Goal: Find specific page/section: Find specific page/section

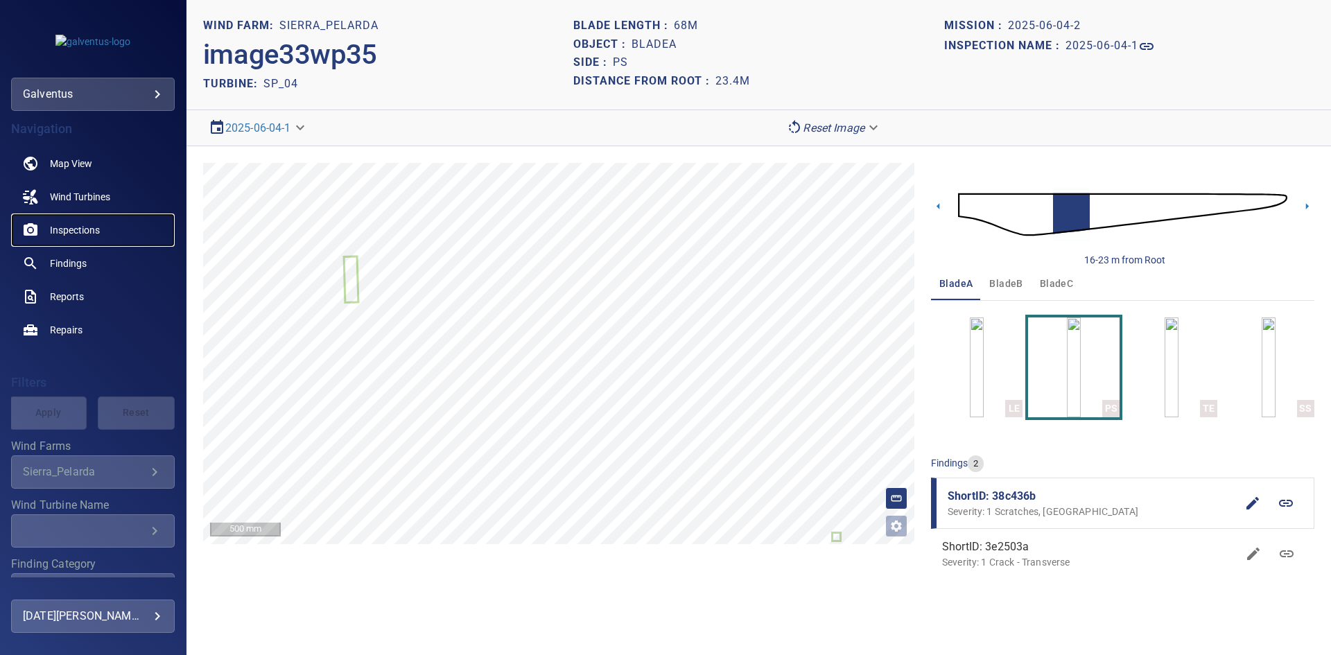
click at [77, 225] on span "Inspections" at bounding box center [75, 230] width 50 height 14
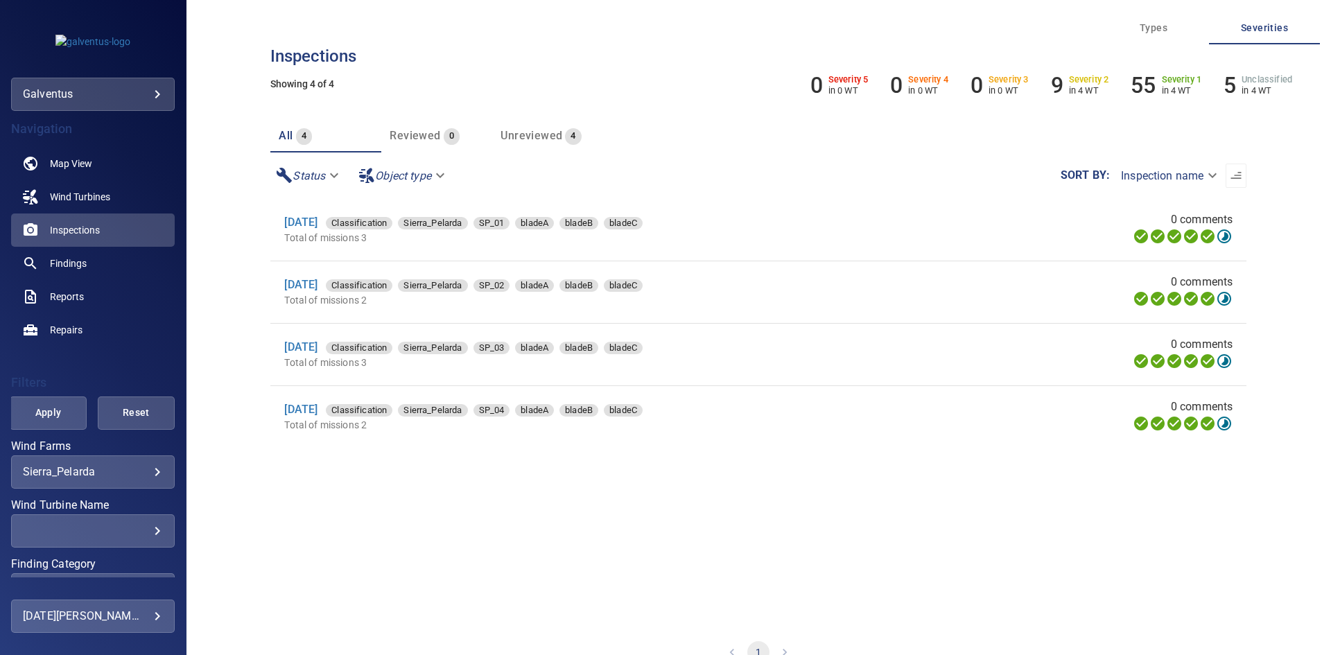
click at [78, 480] on div "**********" at bounding box center [93, 472] width 164 height 33
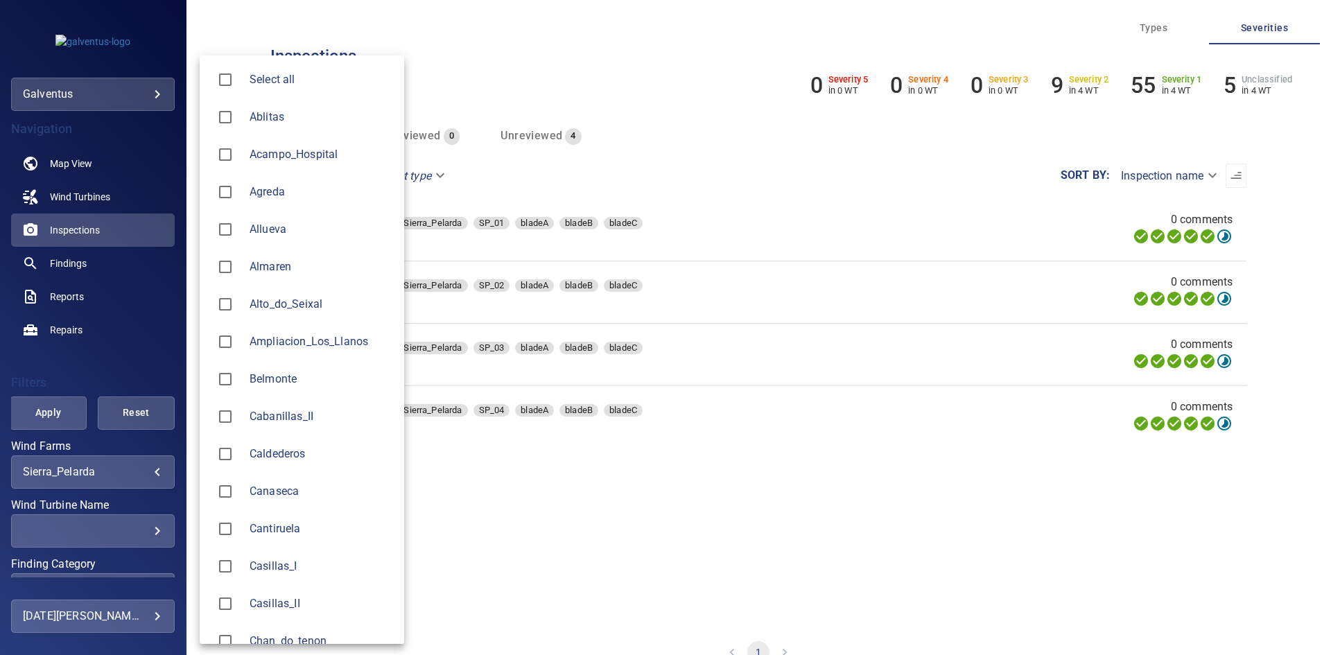
click at [103, 467] on body "**********" at bounding box center [665, 327] width 1331 height 655
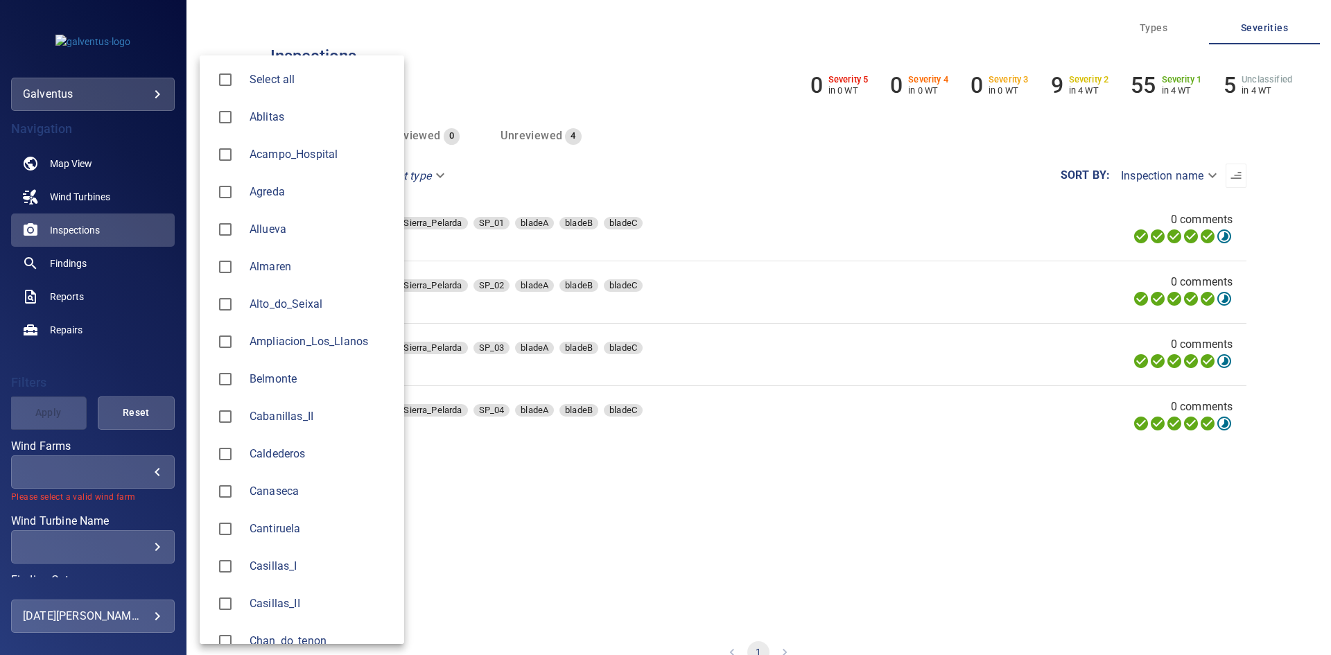
click at [286, 236] on span "Allueva" at bounding box center [322, 229] width 144 height 17
type input "*******"
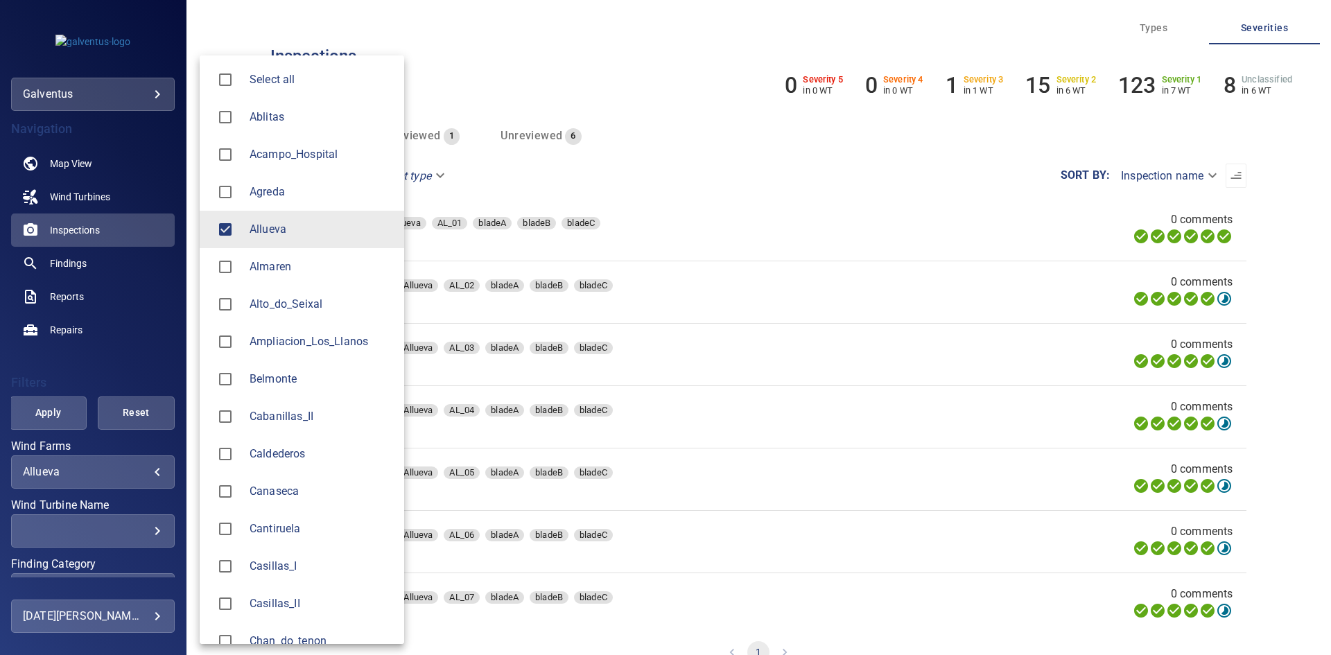
click at [45, 414] on div at bounding box center [665, 327] width 1331 height 655
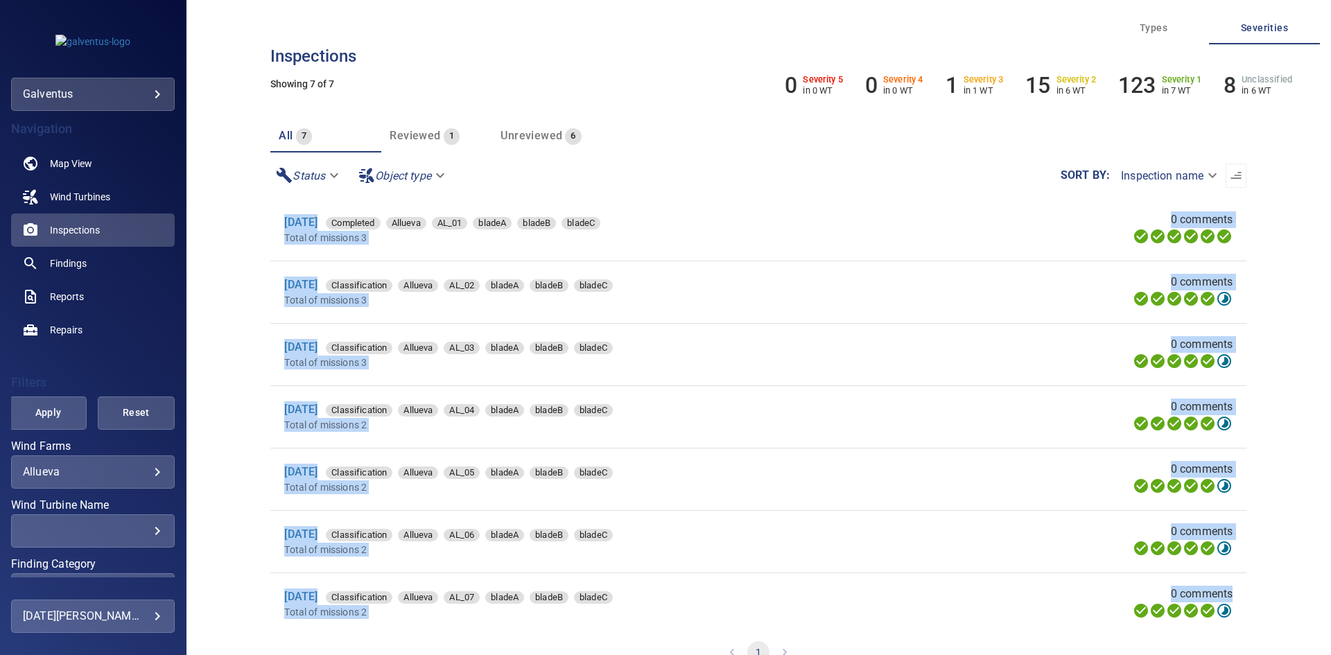
click at [46, 413] on div "Select all Ablitas Acampo_Hospital Agreda Allueva [GEOGRAPHIC_DATA] Alto_do_Sei…" at bounding box center [665, 327] width 1331 height 655
click at [46, 413] on span "Apply" at bounding box center [48, 412] width 42 height 17
click at [315, 284] on link "[DATE]" at bounding box center [300, 284] width 33 height 13
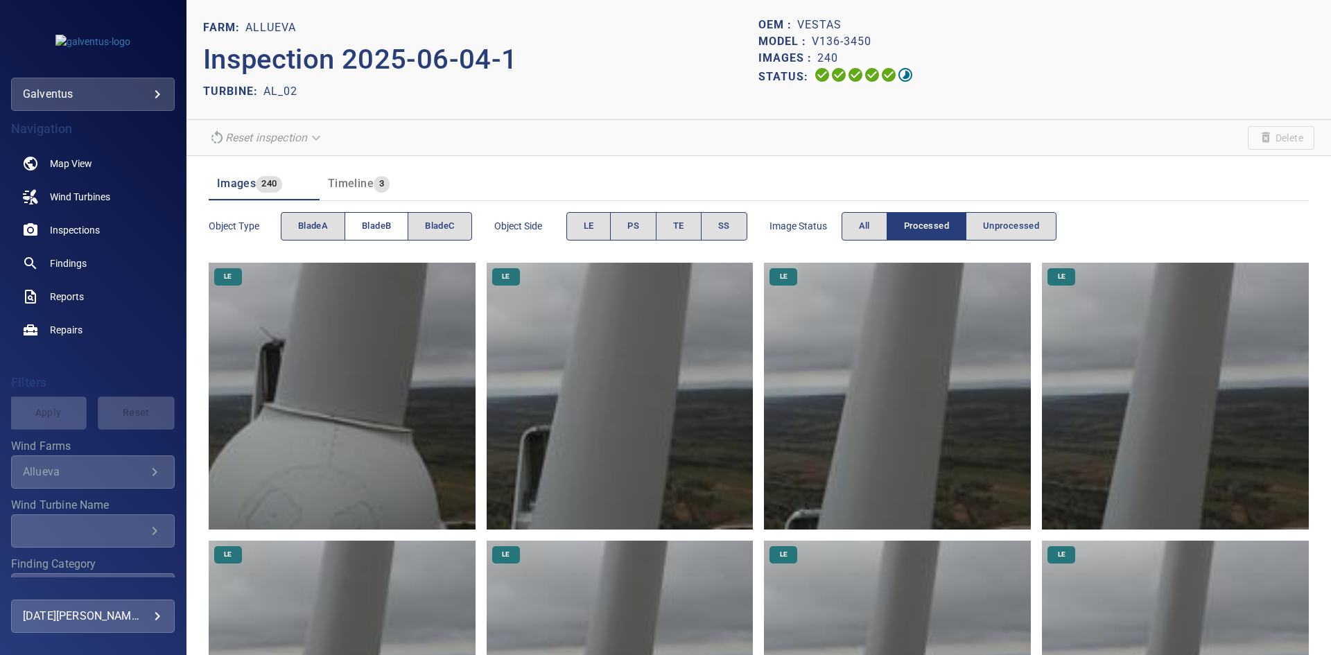
click at [364, 218] on button "bladeB" at bounding box center [377, 226] width 64 height 28
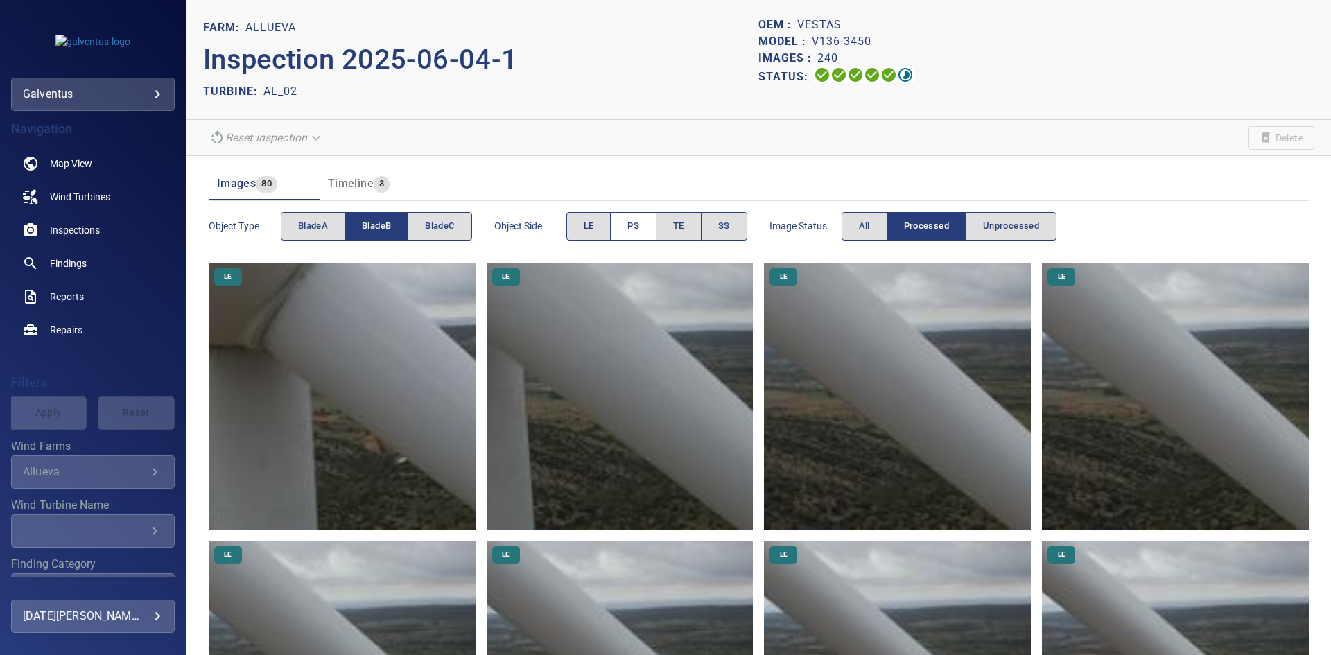
click at [650, 219] on button "PS" at bounding box center [633, 226] width 46 height 28
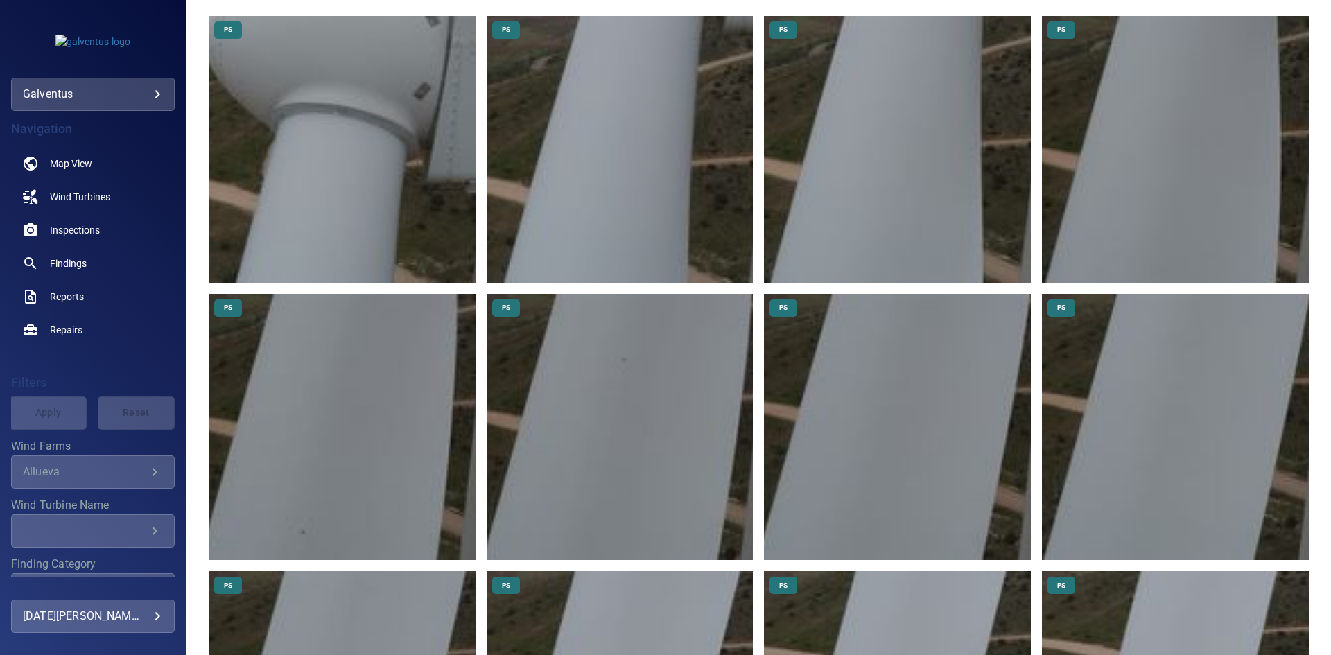
scroll to position [277, 0]
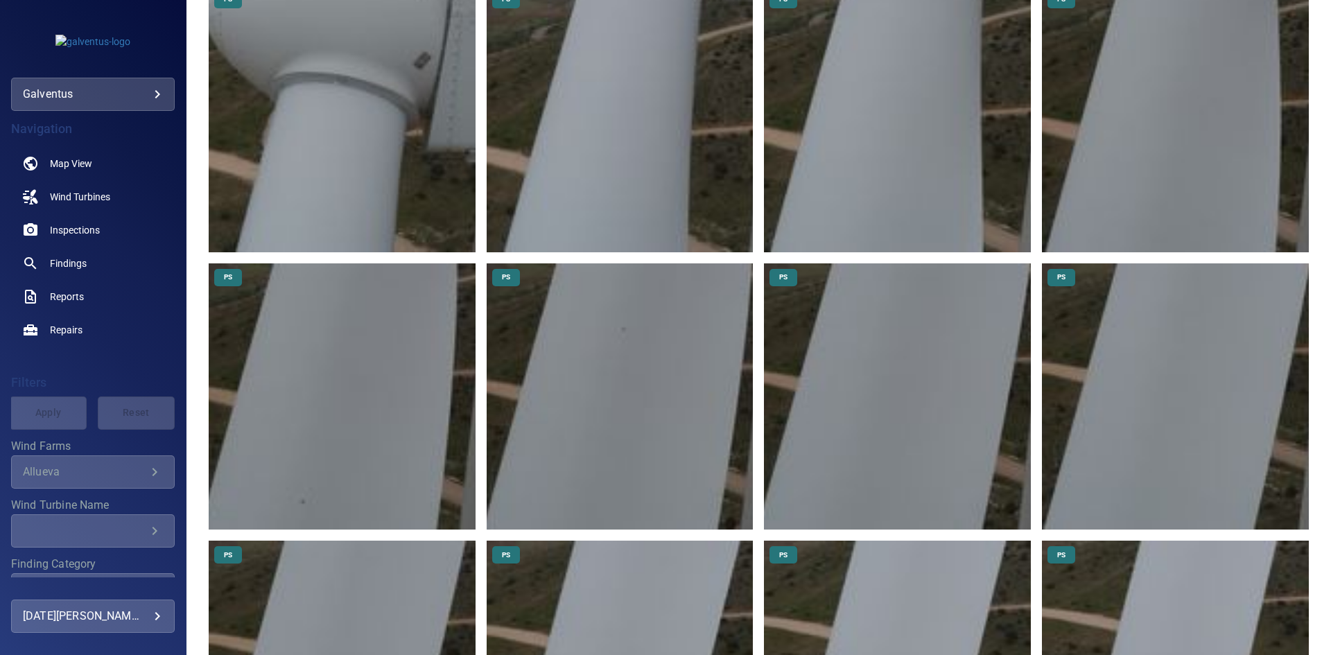
click at [912, 427] on img at bounding box center [897, 396] width 267 height 267
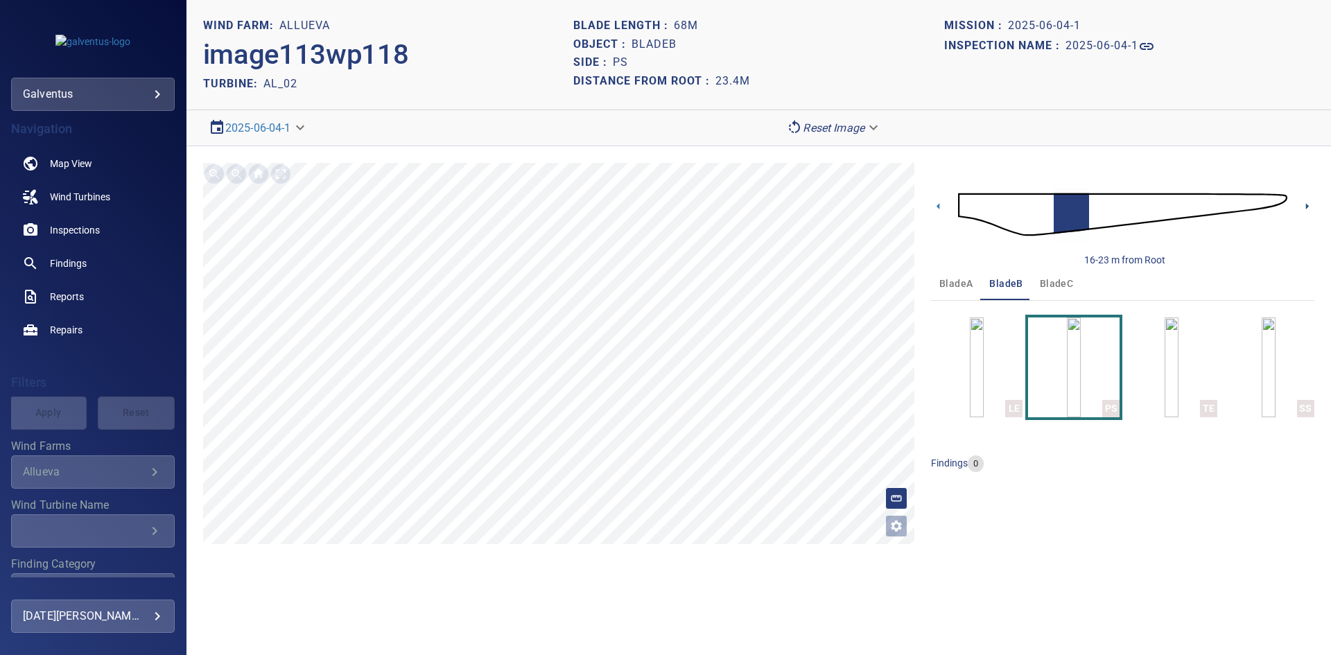
click at [1298, 210] on div "16-23 m from Root" at bounding box center [1122, 215] width 383 height 104
click at [1304, 207] on icon at bounding box center [1307, 206] width 15 height 15
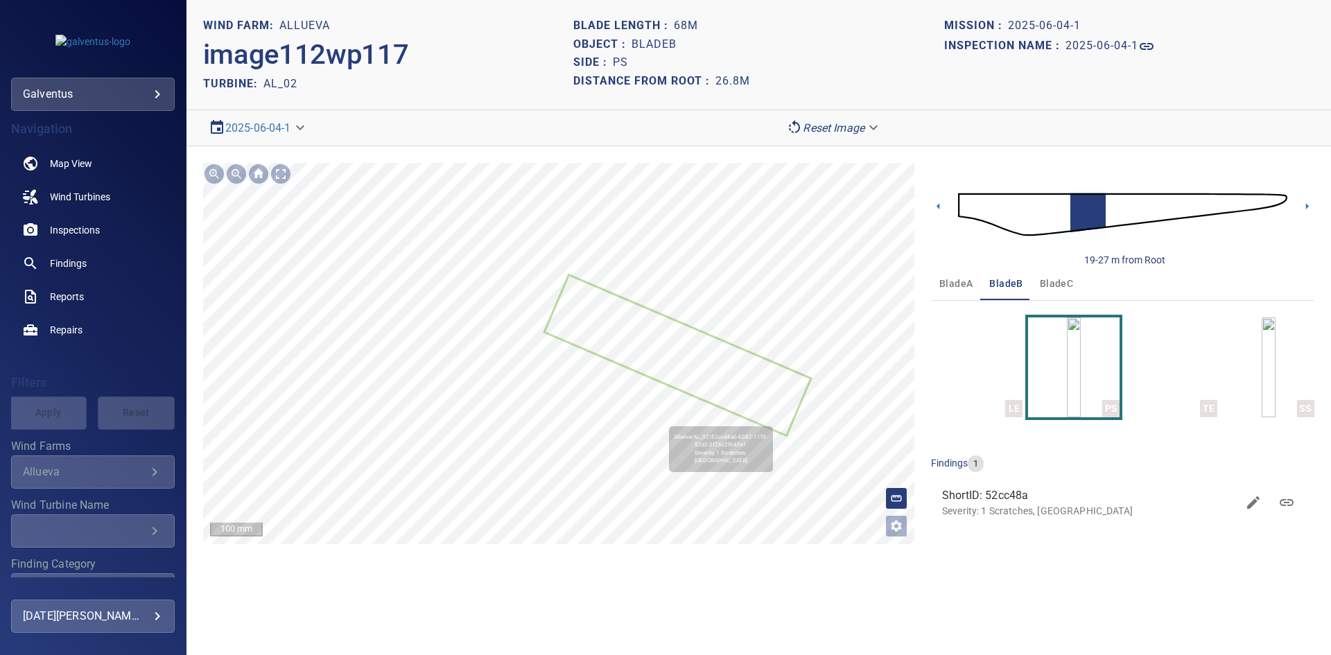
click at [686, 371] on icon at bounding box center [678, 355] width 264 height 158
